Goal: Entertainment & Leisure: Consume media (video, audio)

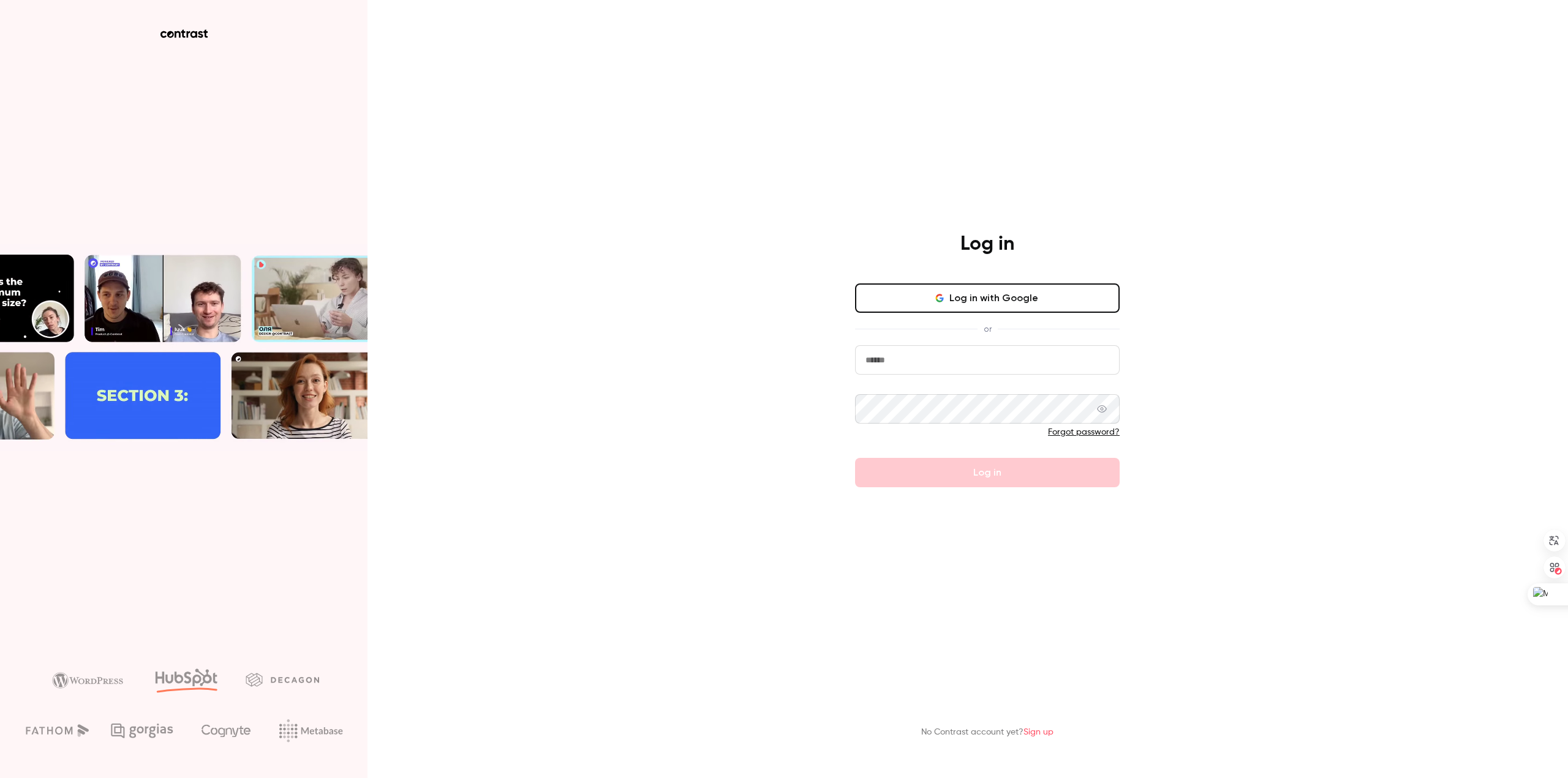
click at [937, 298] on icon "button" at bounding box center [939, 298] width 10 height 10
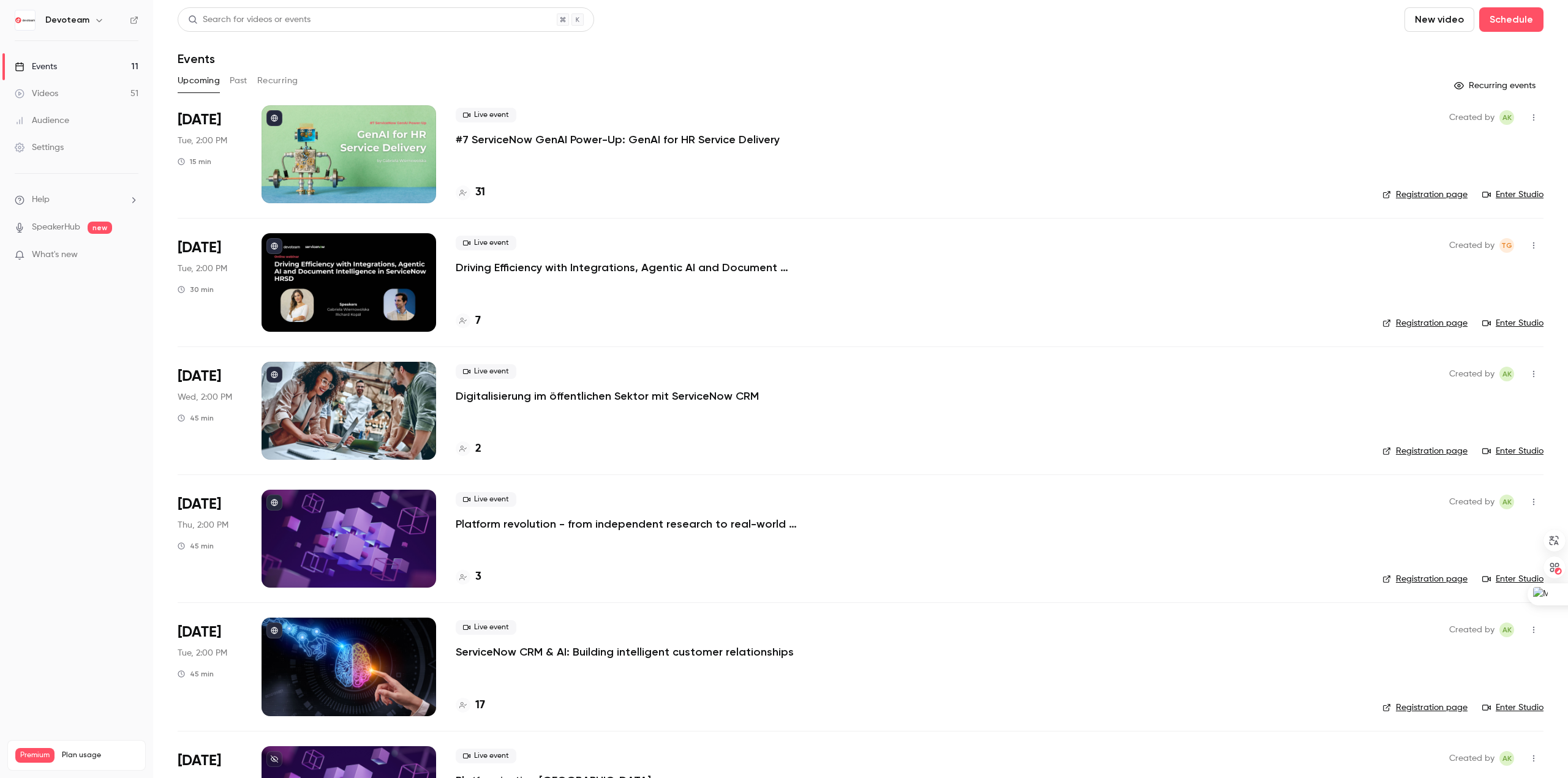
click at [97, 21] on icon "button" at bounding box center [99, 20] width 5 height 3
click at [56, 427] on div at bounding box center [784, 389] width 1568 height 778
click at [240, 83] on button "Past" at bounding box center [239, 81] width 18 height 19
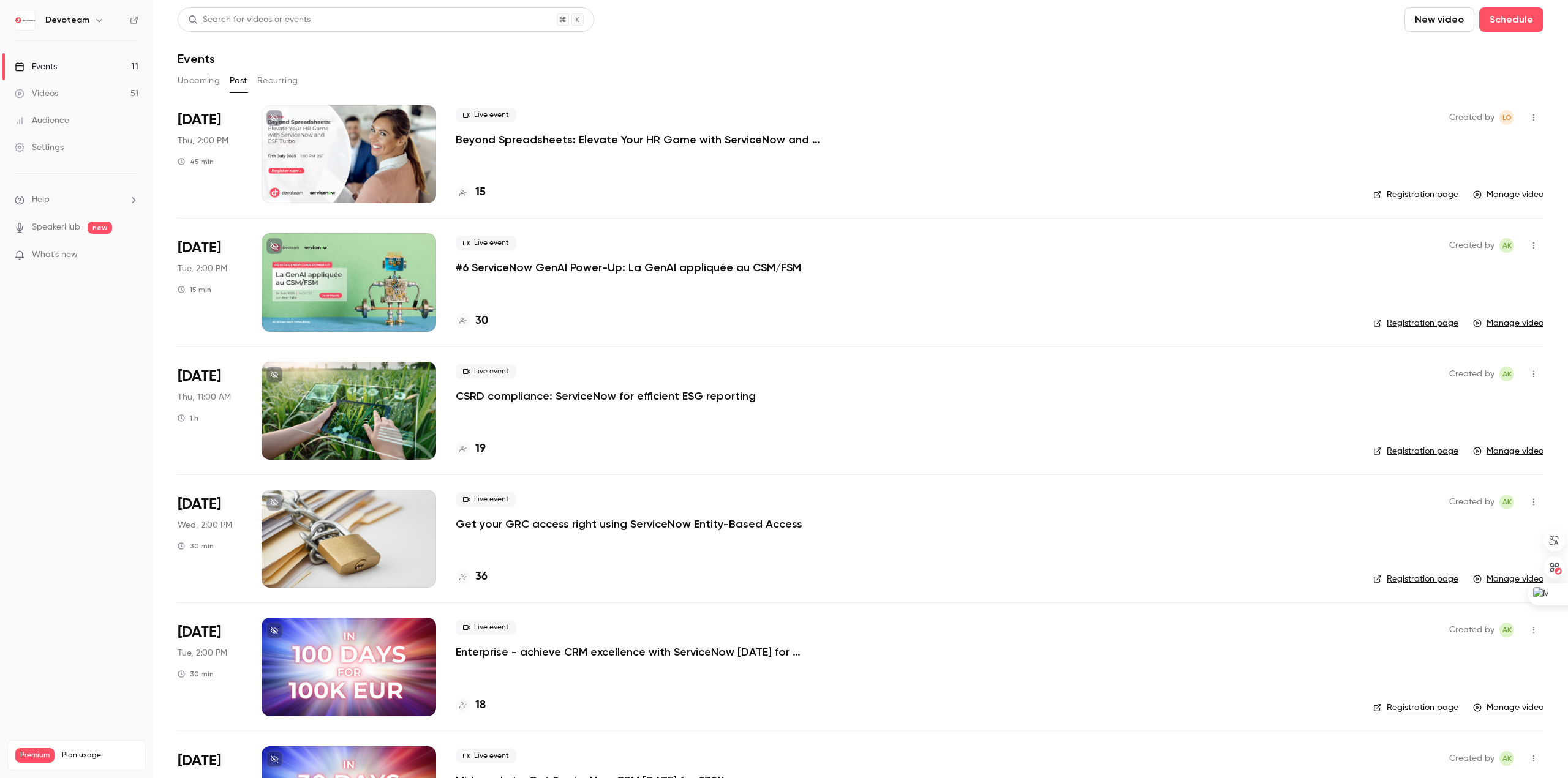
click at [203, 72] on button "Upcoming" at bounding box center [199, 81] width 43 height 19
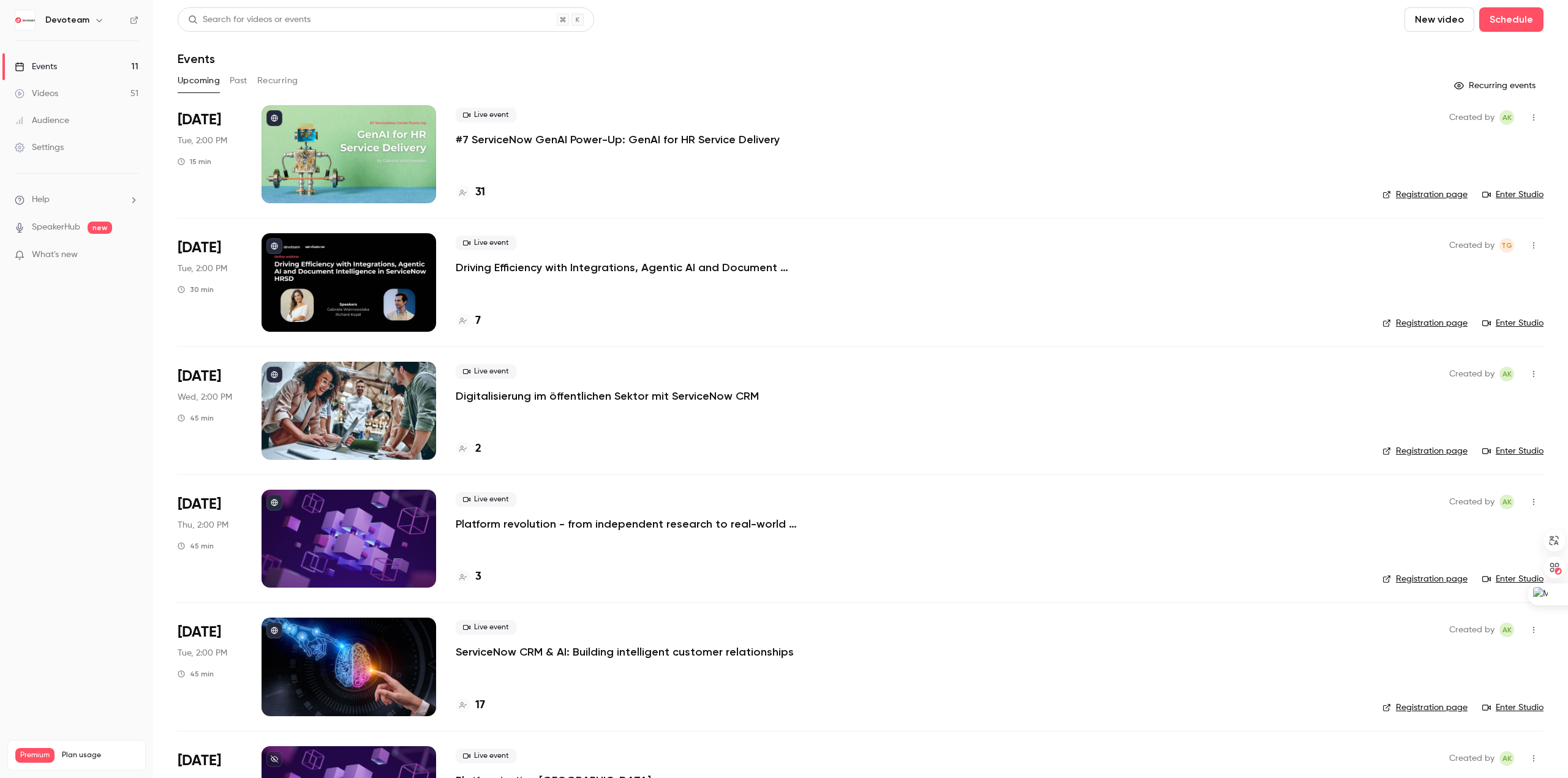
click at [228, 83] on div "Upcoming Past Recurring" at bounding box center [861, 81] width 1366 height 19
click at [243, 81] on button "Past" at bounding box center [239, 81] width 18 height 19
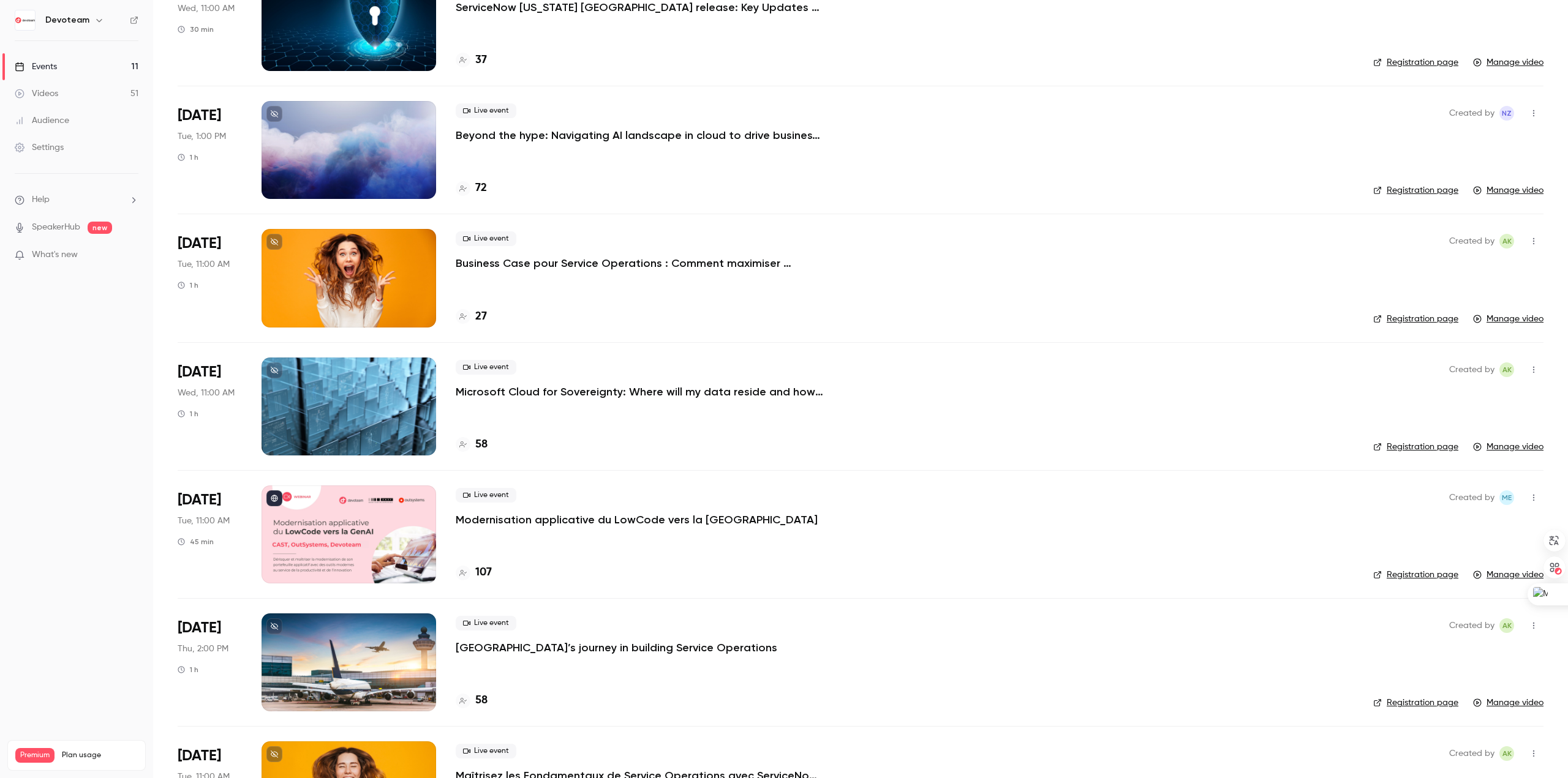
scroll to position [4864, 0]
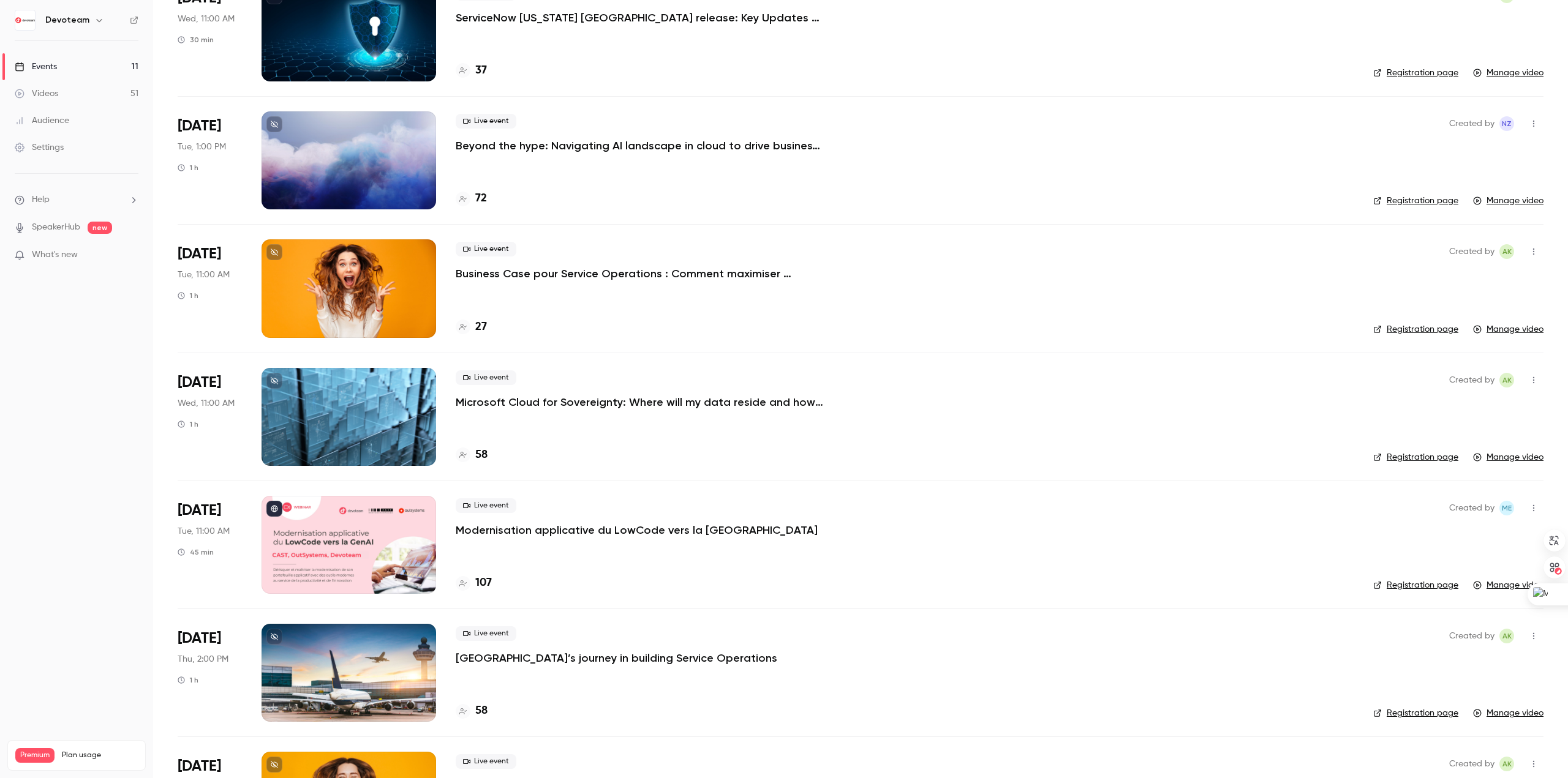
click at [503, 401] on p "Microsoft Cloud for Sovereignty: Where will my data reside and how to manage it?" at bounding box center [639, 402] width 368 height 15
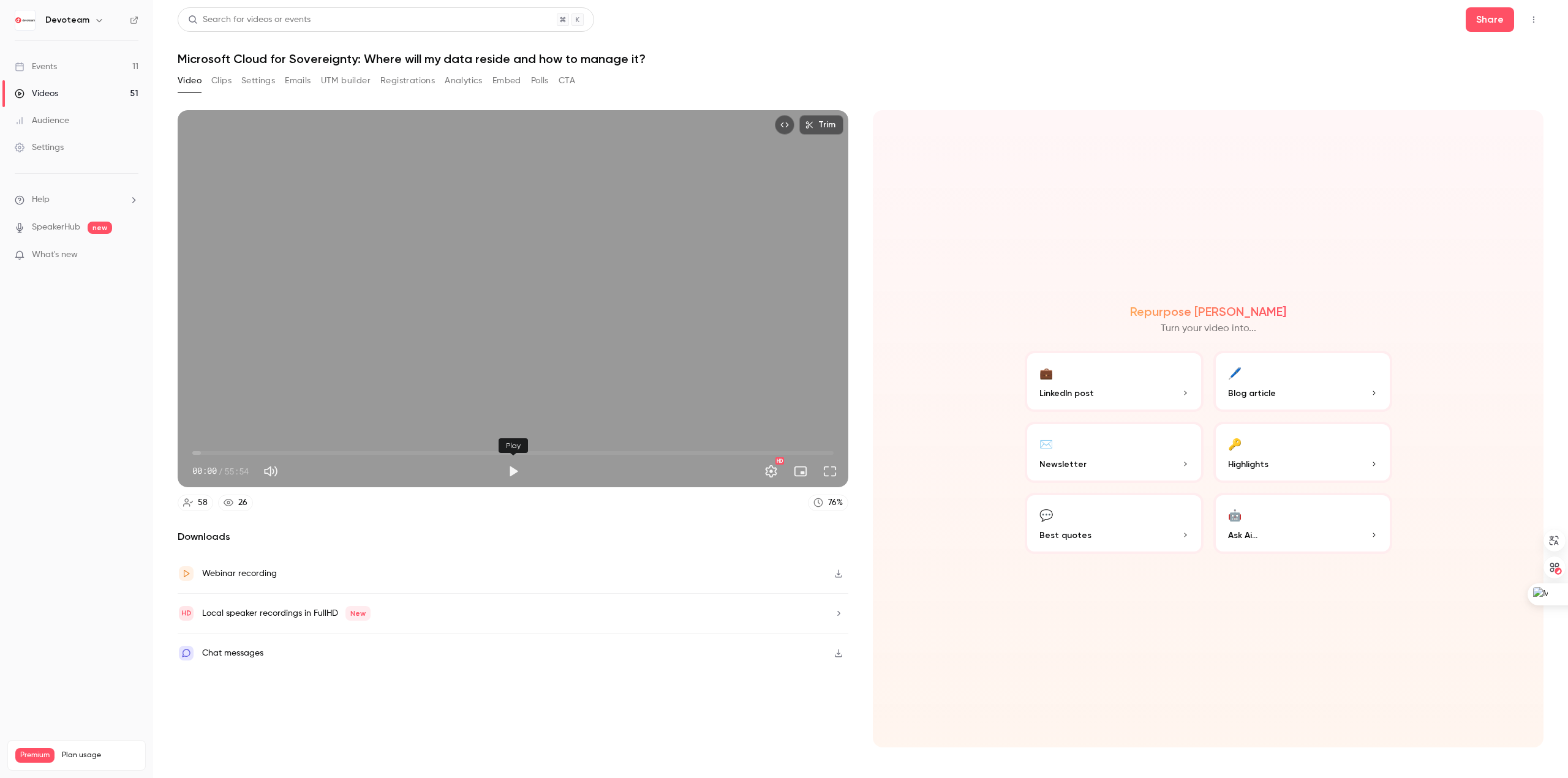
click at [515, 468] on button "Play" at bounding box center [513, 471] width 25 height 25
click at [515, 468] on button "Pause" at bounding box center [513, 471] width 25 height 25
type input "***"
click at [123, 495] on nav "Devoteam Events 11 Videos 51 Audience Settings Help SpeakerHub new What's new P…" at bounding box center [76, 389] width 153 height 778
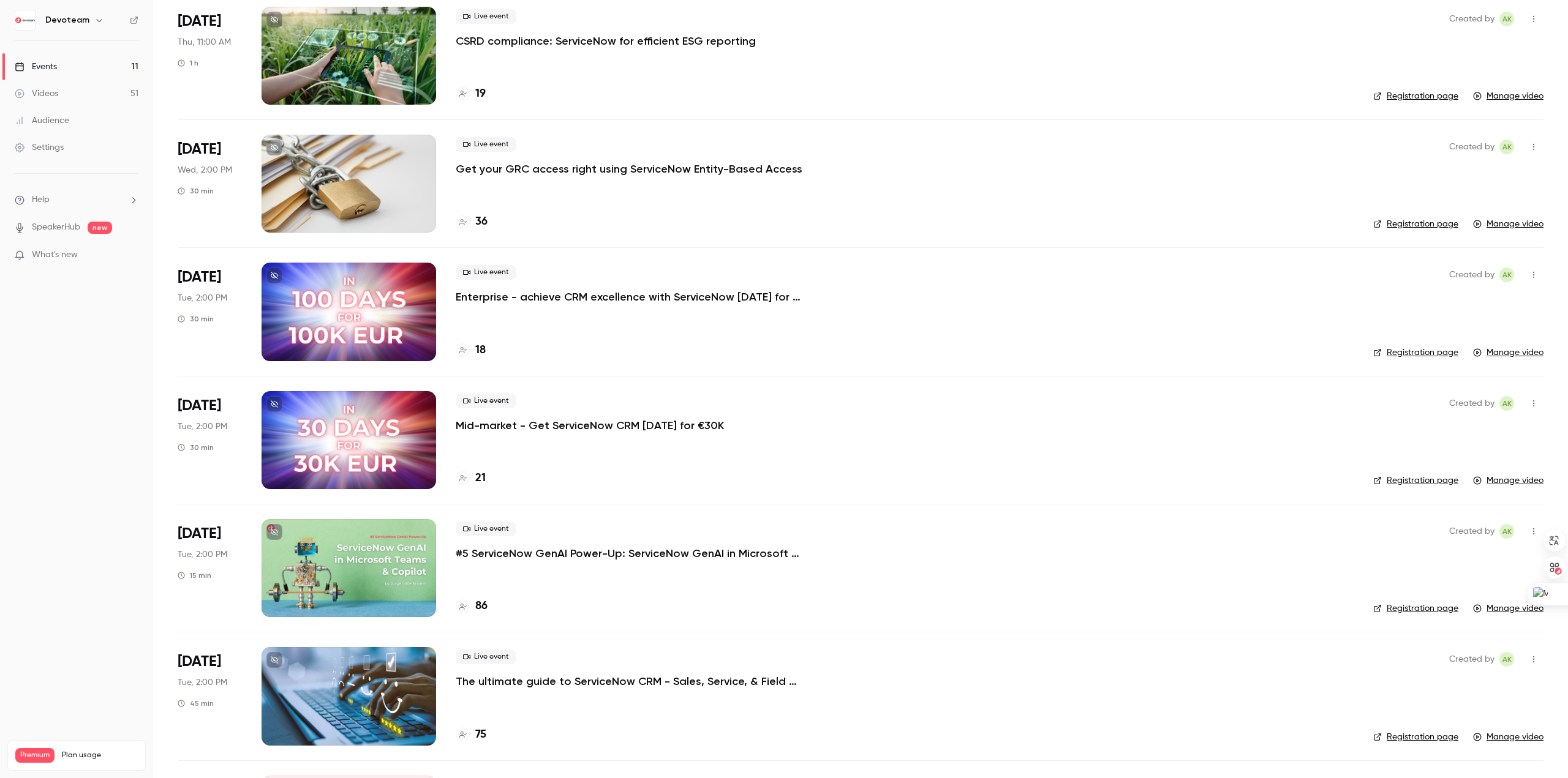
scroll to position [367, 0]
